Goal: Submit feedback/report problem: Leave review/rating

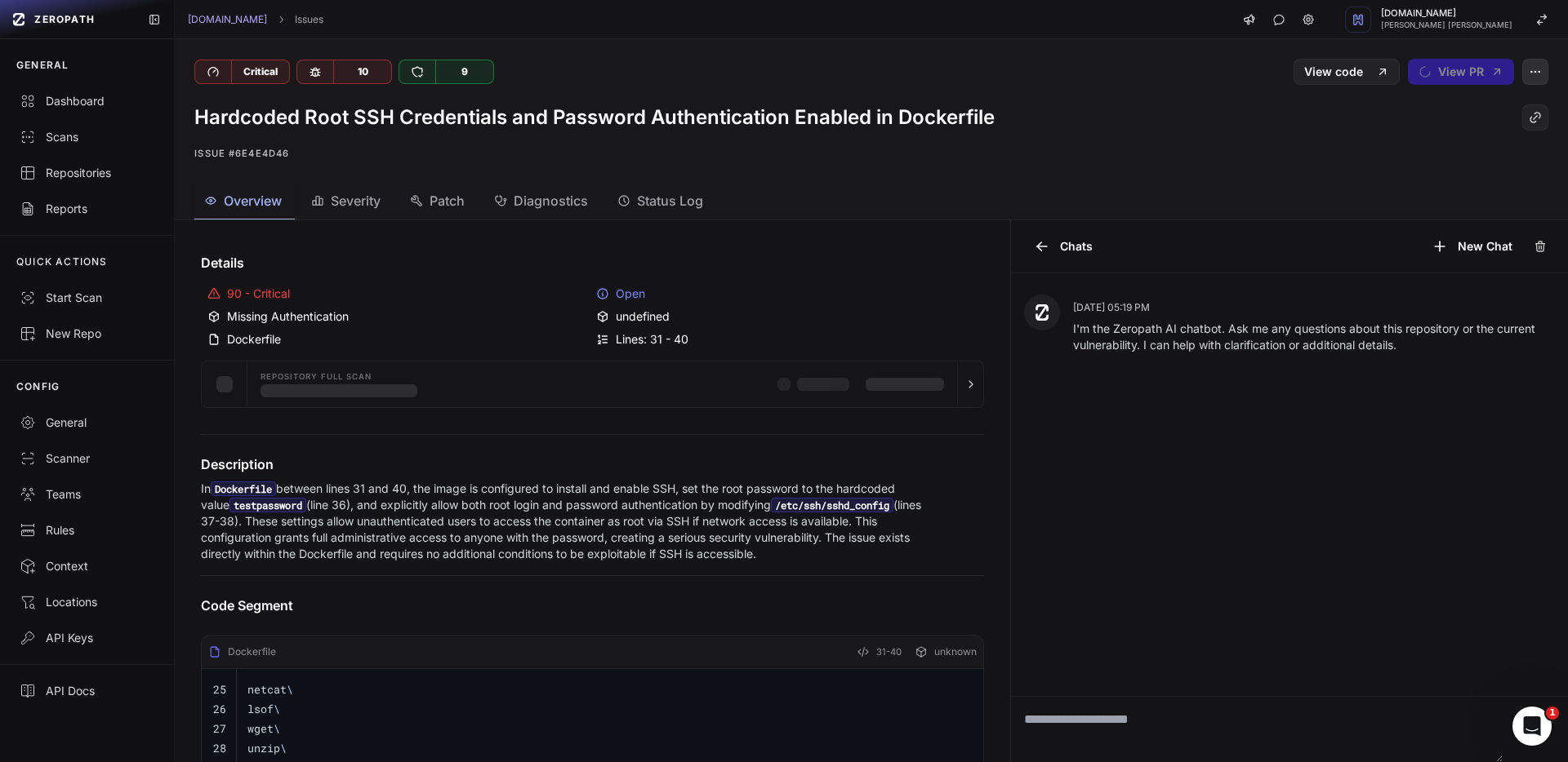
click at [1528, 73] on icon "button" at bounding box center [1535, 72] width 13 height 13
click at [1465, 104] on div "False Positive" at bounding box center [1444, 112] width 175 height 39
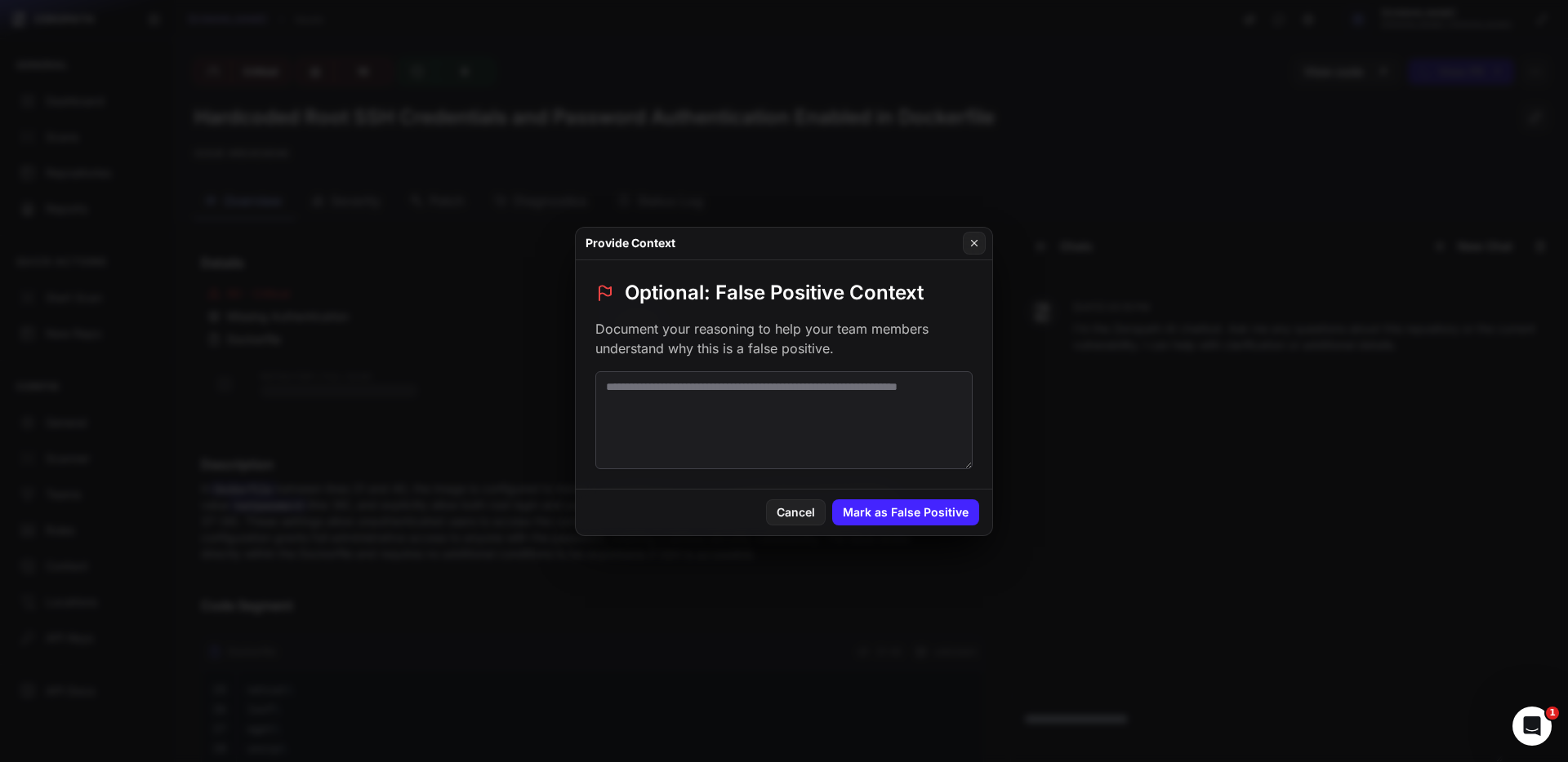
click at [858, 379] on textarea at bounding box center [784, 421] width 377 height 98
type textarea "*"
type textarea "**********"
click at [926, 503] on button "Mark as False Positive" at bounding box center [905, 512] width 147 height 26
